Goal: Task Accomplishment & Management: Manage account settings

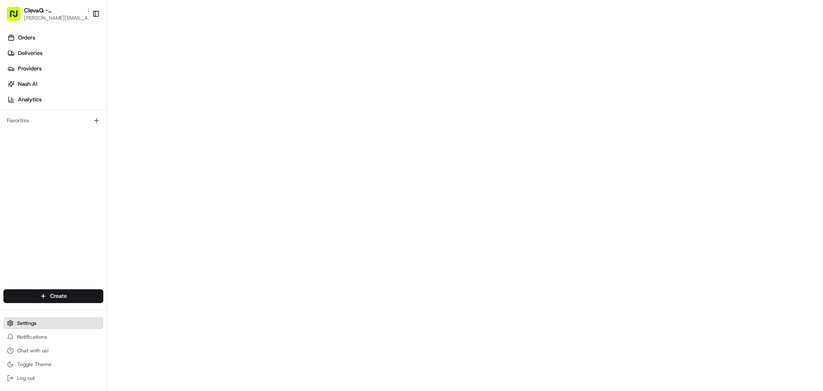
click at [22, 324] on span "Settings" at bounding box center [26, 322] width 19 height 7
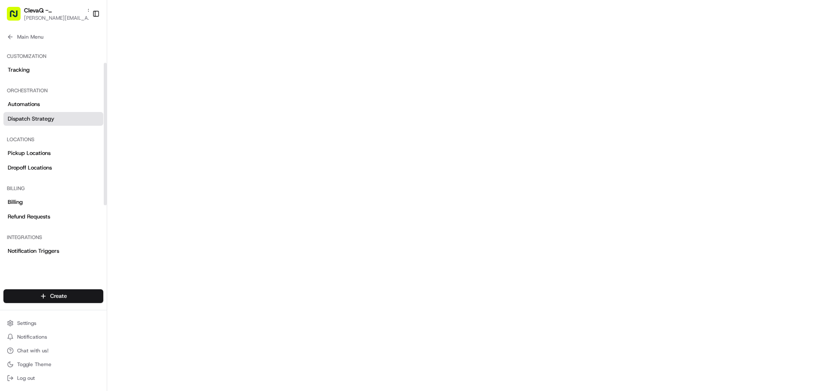
scroll to position [86, 0]
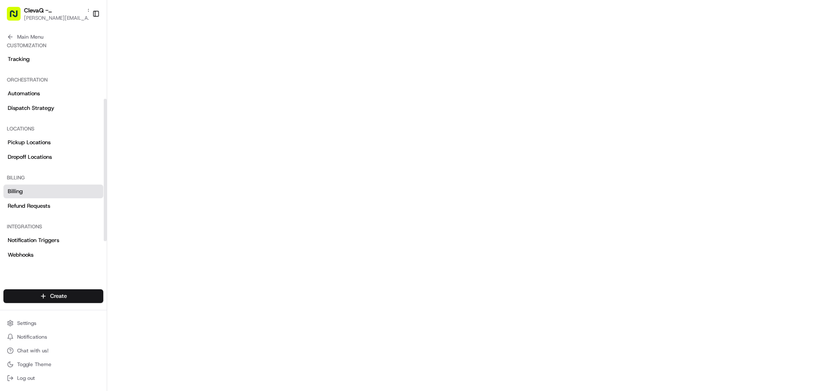
click at [23, 193] on link "Billing" at bounding box center [53, 191] width 100 height 14
click at [67, 11] on span "ClevaQ - [GEOGRAPHIC_DATA]" at bounding box center [53, 10] width 59 height 9
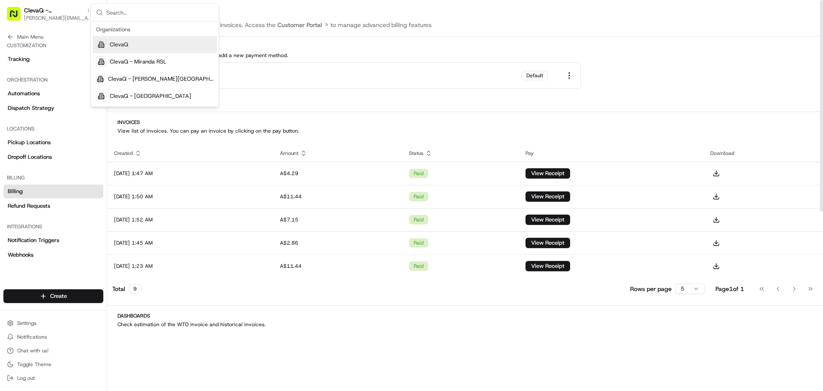
click at [278, 31] on div "Manage Billing Manage your payment methods and invoices. Access the Customer Po…" at bounding box center [465, 361] width 716 height 722
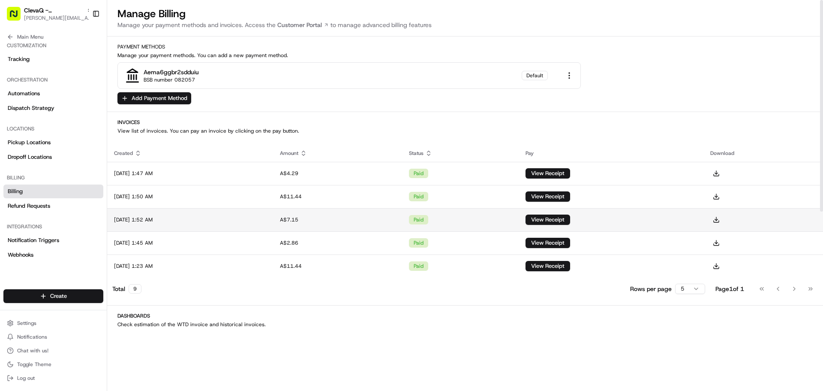
click at [145, 226] on td "[DATE] 1:52 AM" at bounding box center [190, 219] width 166 height 23
click at [569, 219] on button "View Receipt" at bounding box center [548, 219] width 45 height 10
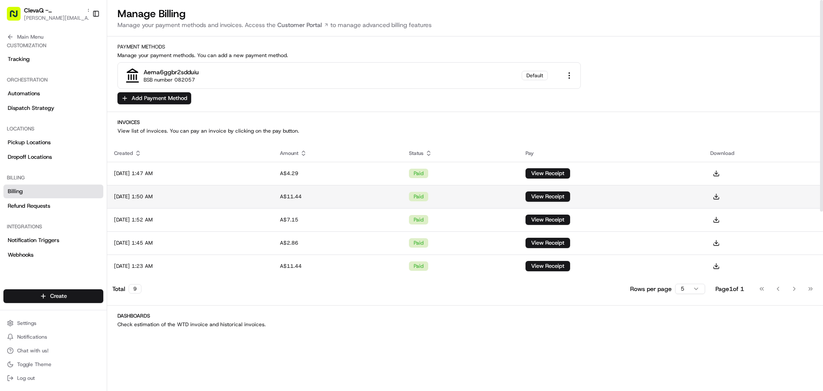
click at [459, 195] on td "paid" at bounding box center [460, 196] width 117 height 23
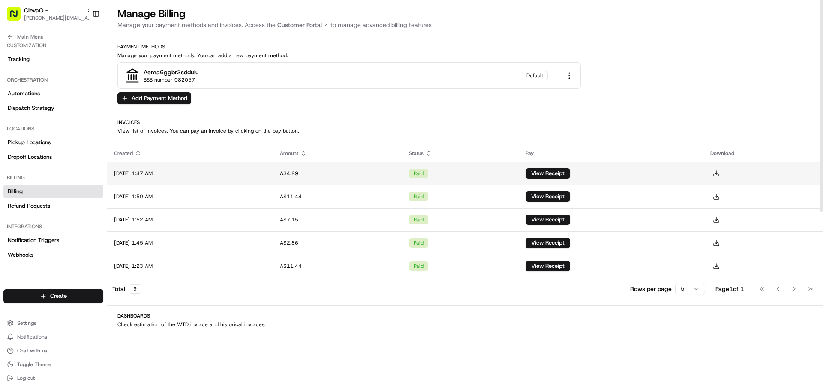
click at [163, 173] on td "[DATE] 1:47 AM" at bounding box center [190, 173] width 166 height 23
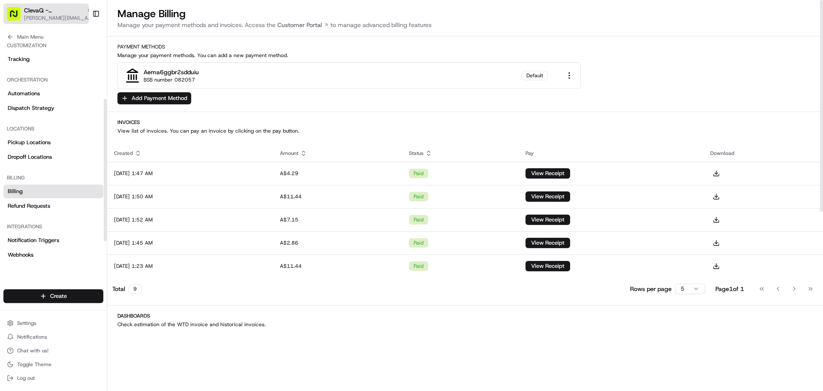
click at [51, 11] on span "ClevaQ - [GEOGRAPHIC_DATA]" at bounding box center [53, 10] width 59 height 9
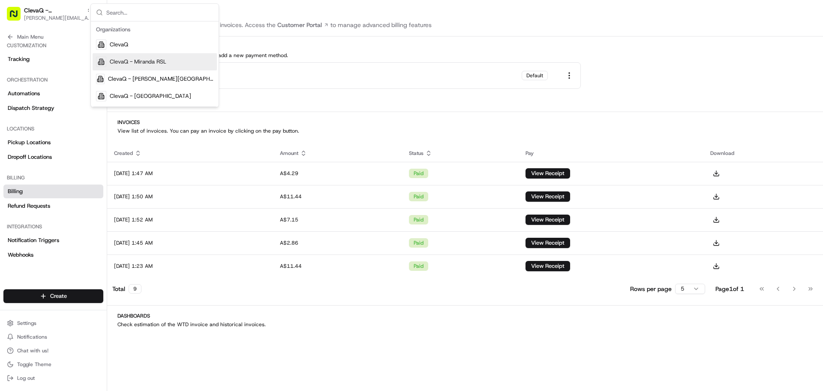
click at [124, 63] on span "ClevaQ - Miranda RSL" at bounding box center [138, 62] width 57 height 8
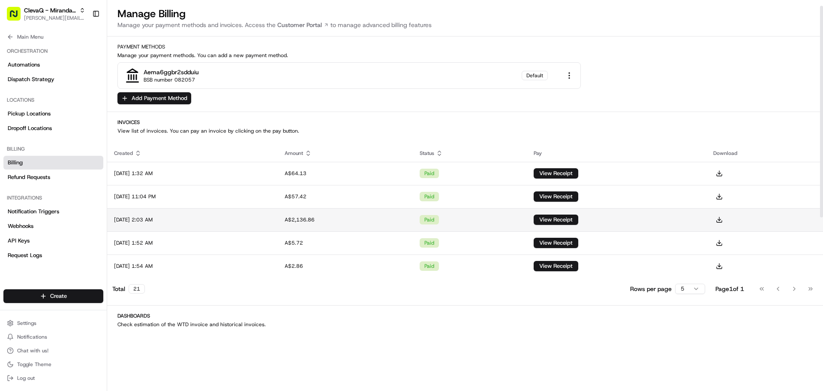
scroll to position [29, 0]
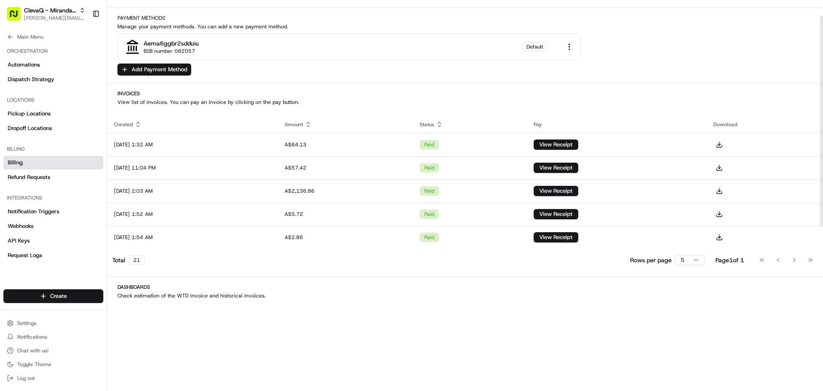
click at [697, 263] on html "ClevaQ - Miranda RSL [EMAIL_ADDRESS][DOMAIN_NAME] Toggle Sidebar Orders Deliver…" at bounding box center [411, 195] width 823 height 391
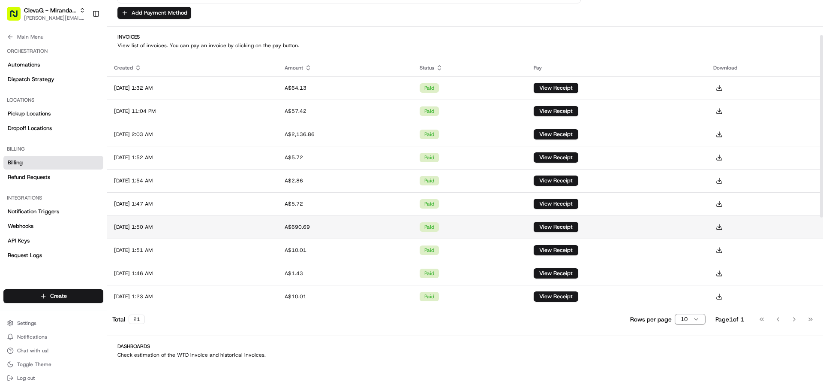
scroll to position [86, 0]
click at [145, 226] on td "[DATE] 1:50 AM" at bounding box center [192, 226] width 171 height 23
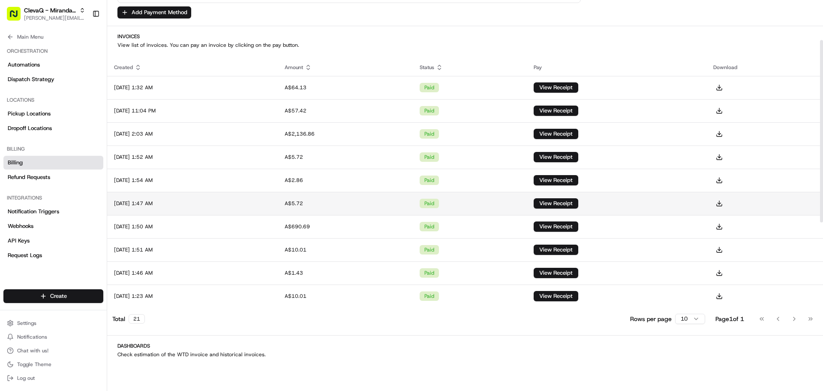
click at [161, 204] on td "[DATE] 1:47 AM" at bounding box center [192, 203] width 171 height 23
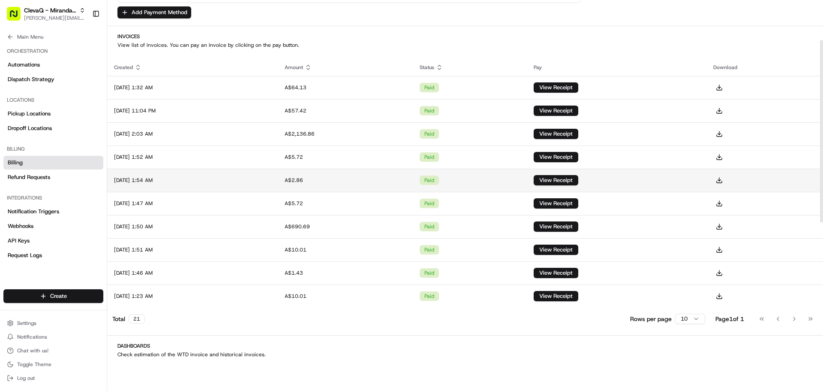
click at [214, 176] on td "[DATE] 1:54 AM" at bounding box center [192, 180] width 171 height 23
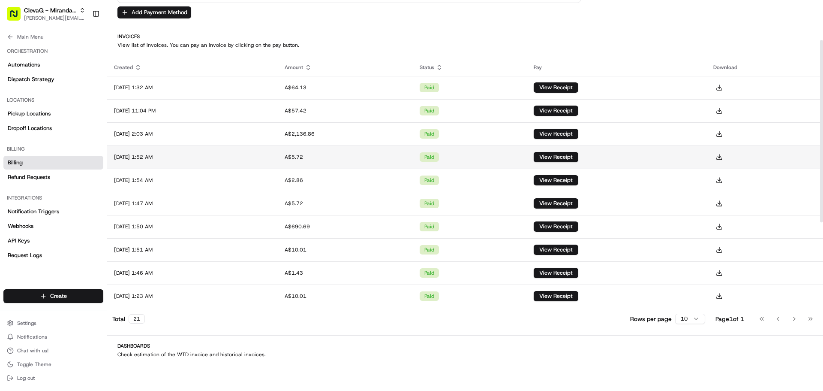
click at [192, 158] on td "[DATE] 1:52 AM" at bounding box center [192, 156] width 171 height 23
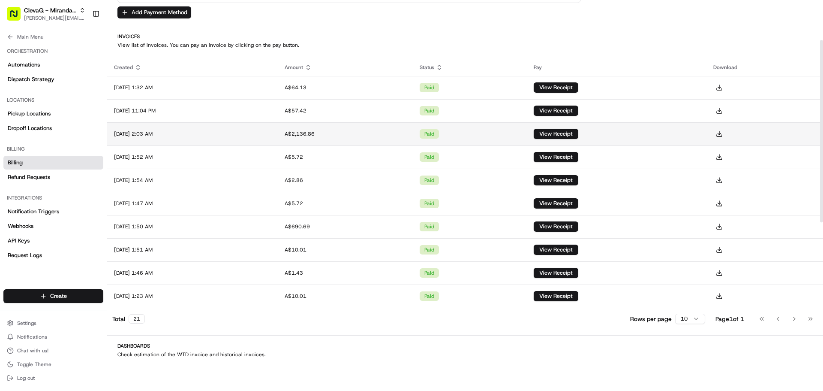
click at [261, 135] on td "[DATE] 2:03 AM" at bounding box center [192, 133] width 171 height 23
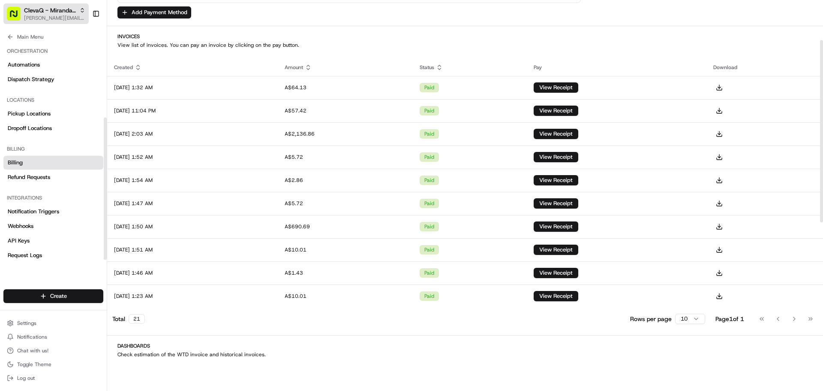
click at [44, 13] on span "ClevaQ - Miranda RSL" at bounding box center [50, 10] width 52 height 9
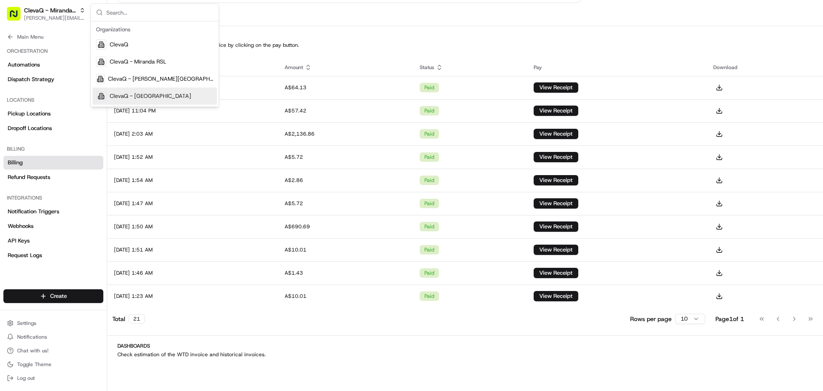
click at [123, 92] on span "ClevaQ - [GEOGRAPHIC_DATA]" at bounding box center [150, 96] width 81 height 8
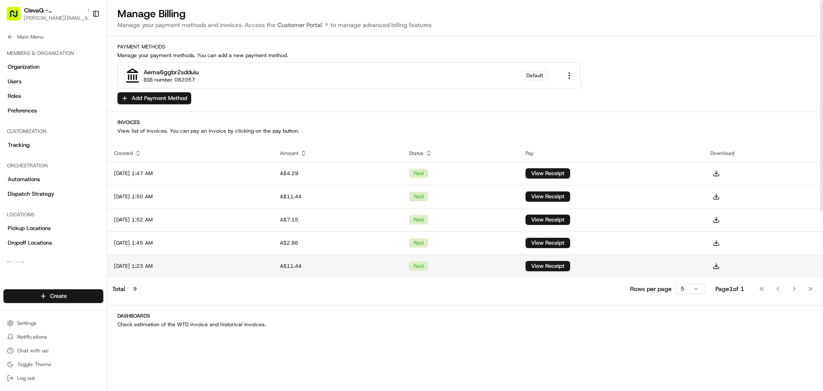
scroll to position [29, 0]
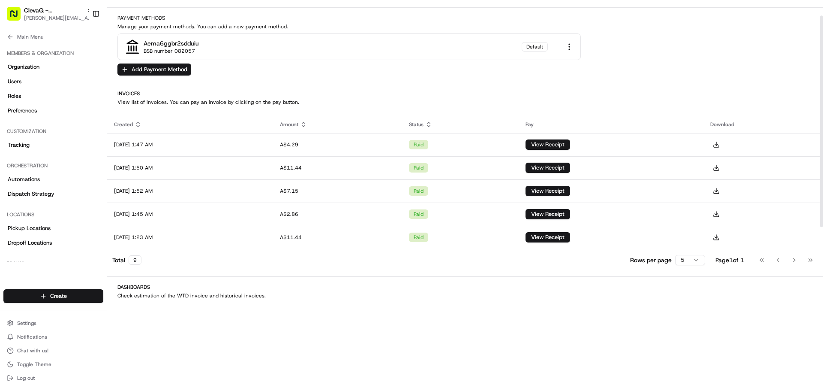
click at [682, 260] on html "ClevaQ - Sana Mediterranean [EMAIL_ADDRESS][DOMAIN_NAME] Toggle Sidebar Orders …" at bounding box center [411, 195] width 823 height 391
click at [160, 169] on html "ClevaQ - Sana Mediterranean [EMAIL_ADDRESS][DOMAIN_NAME] Toggle Sidebar Orders …" at bounding box center [411, 195] width 823 height 391
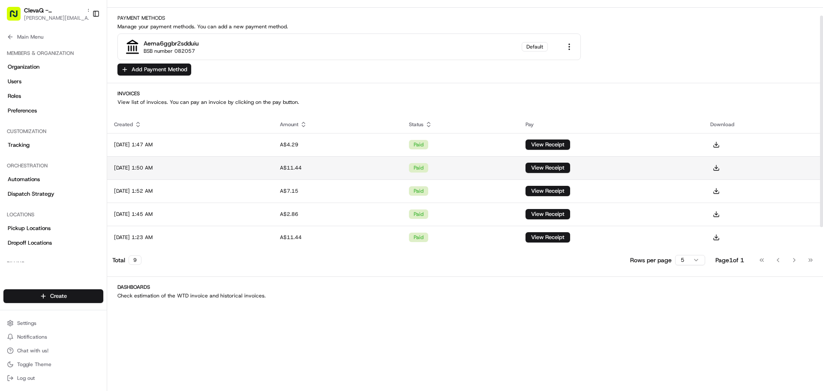
click at [268, 163] on td "[DATE] 1:50 AM" at bounding box center [190, 167] width 166 height 23
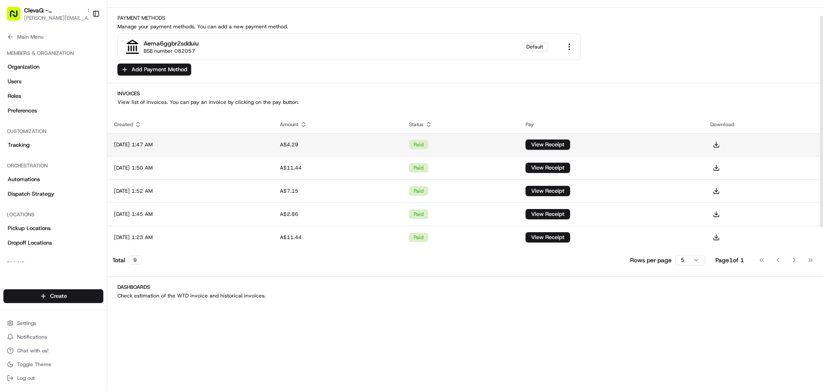
click at [184, 148] on td "[DATE] 1:47 AM" at bounding box center [190, 144] width 166 height 23
